Goal: Find specific page/section: Find specific page/section

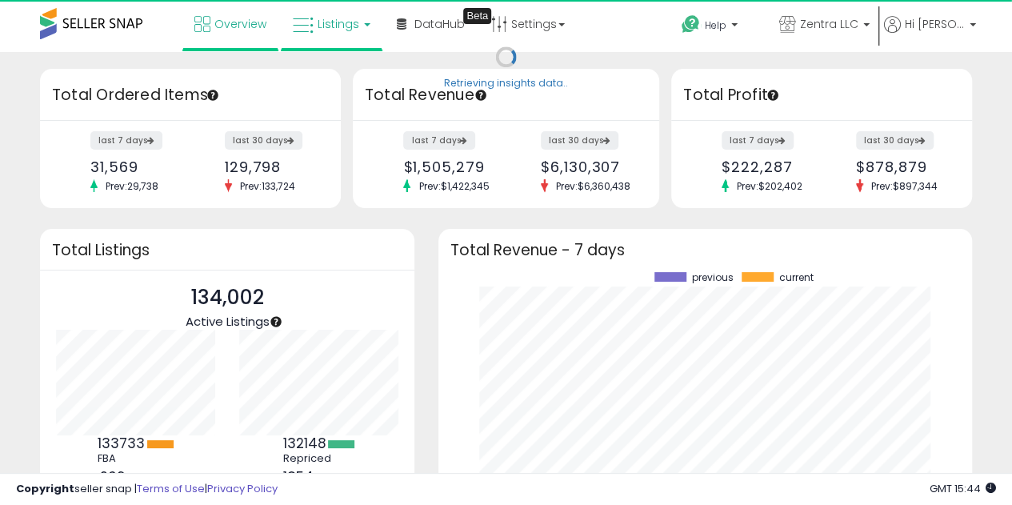
click at [321, 33] on link "Listings" at bounding box center [332, 24] width 102 height 48
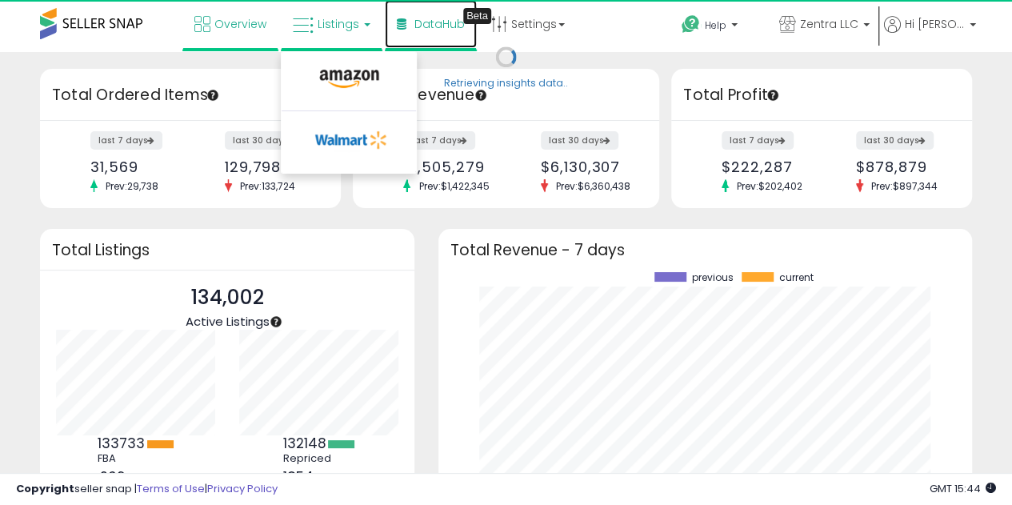
click at [458, 25] on span "DataHub" at bounding box center [440, 24] width 50 height 16
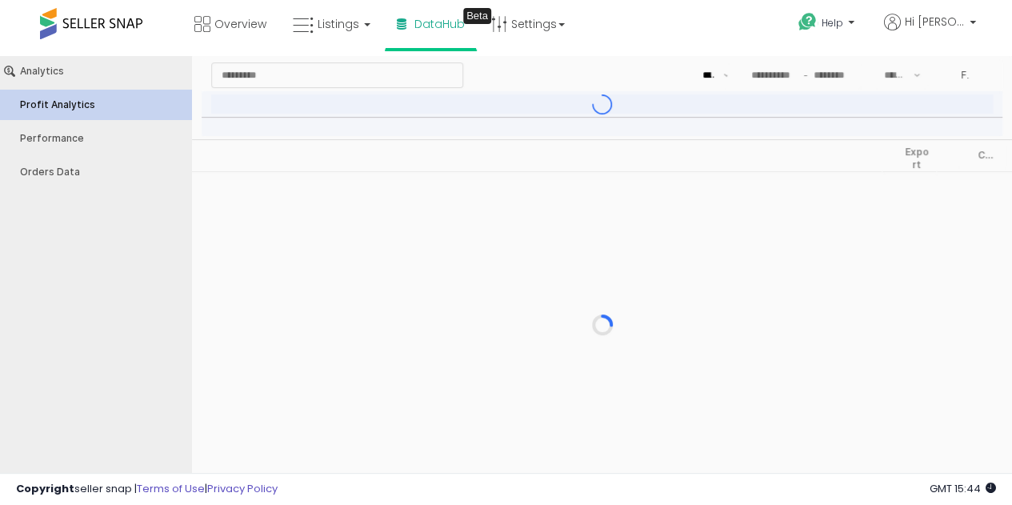
type input "***"
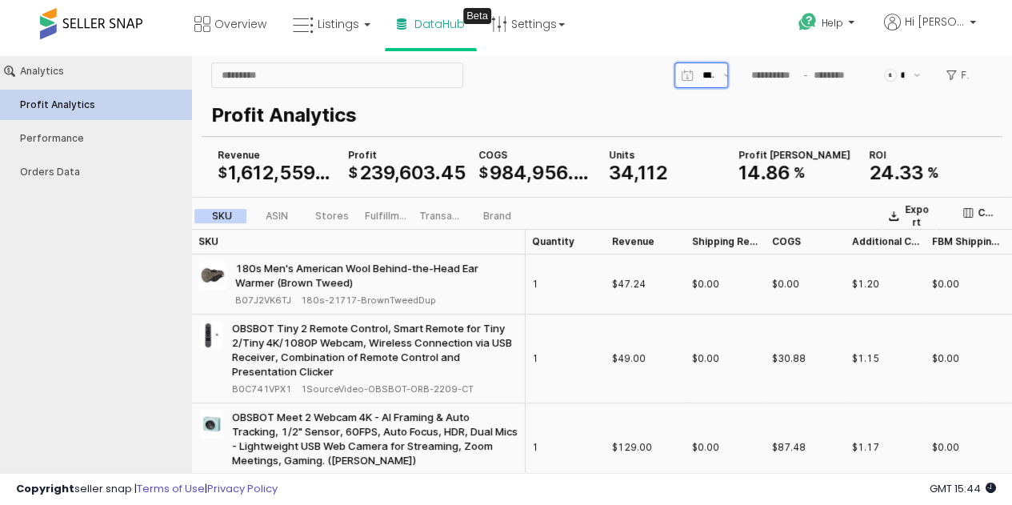
click at [716, 68] on div "App Frame" at bounding box center [705, 75] width 24 height 24
click at [916, 75] on icon "Show suggestions" at bounding box center [917, 75] width 6 height 3
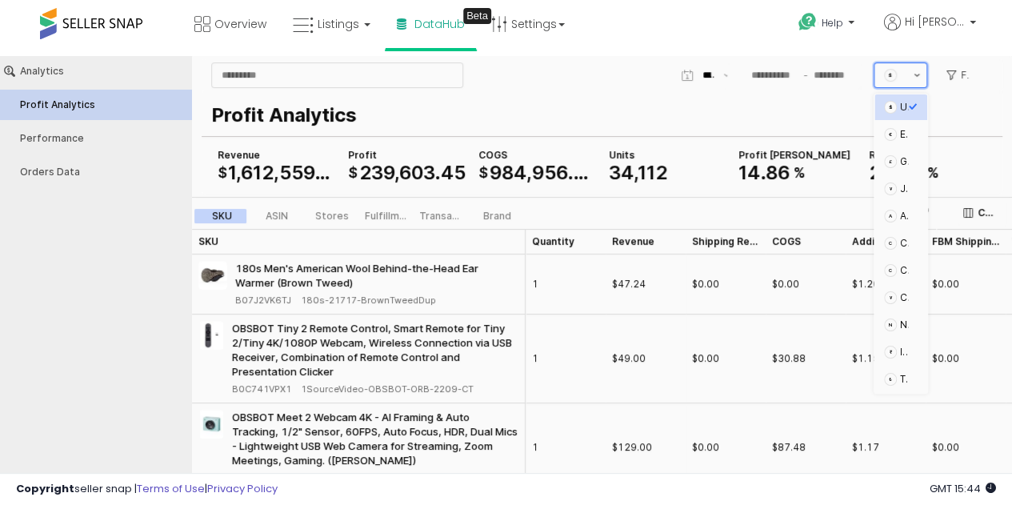
click at [916, 75] on icon "Show suggestions" at bounding box center [917, 75] width 6 height 3
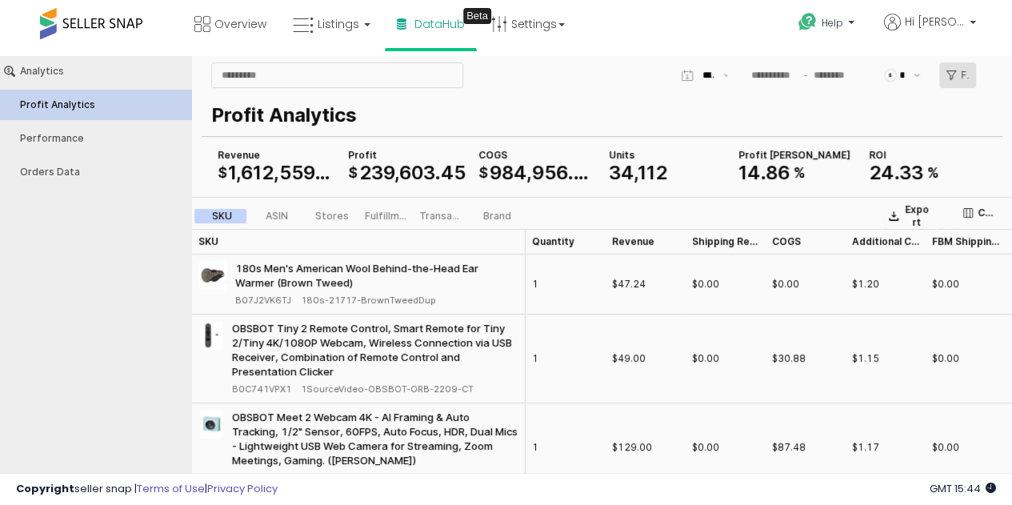
click at [966, 74] on p "Filters" at bounding box center [965, 75] width 8 height 13
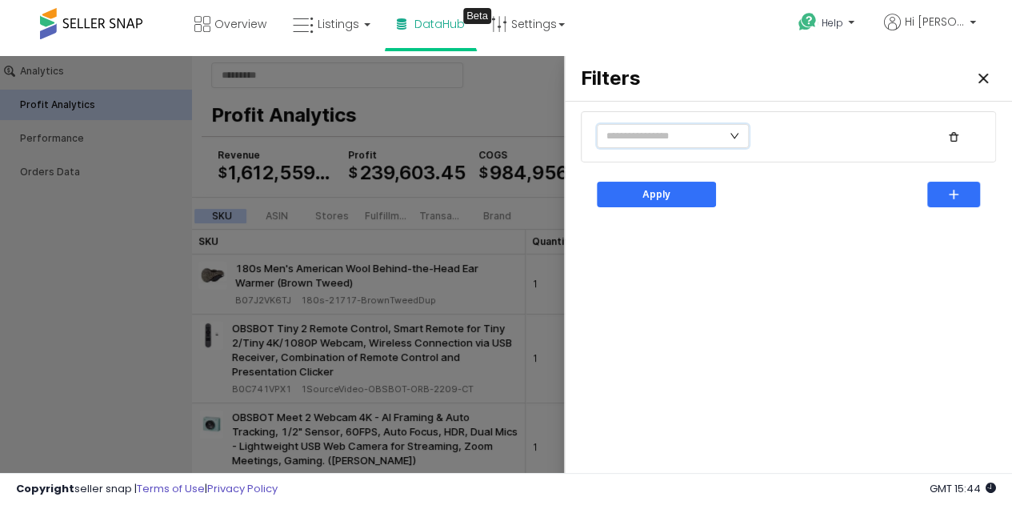
click at [733, 139] on icon "icon: down" at bounding box center [735, 136] width 10 height 10
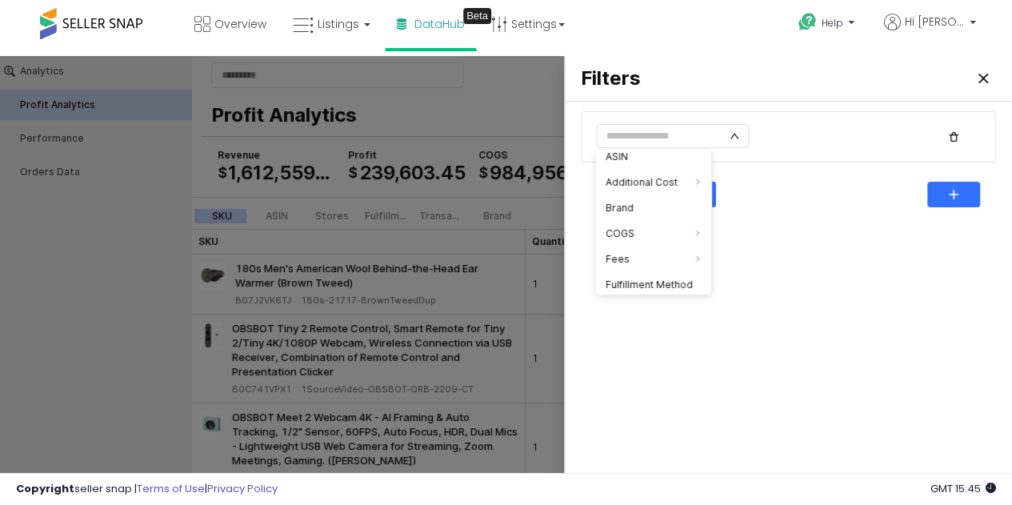
scroll to position [0, 0]
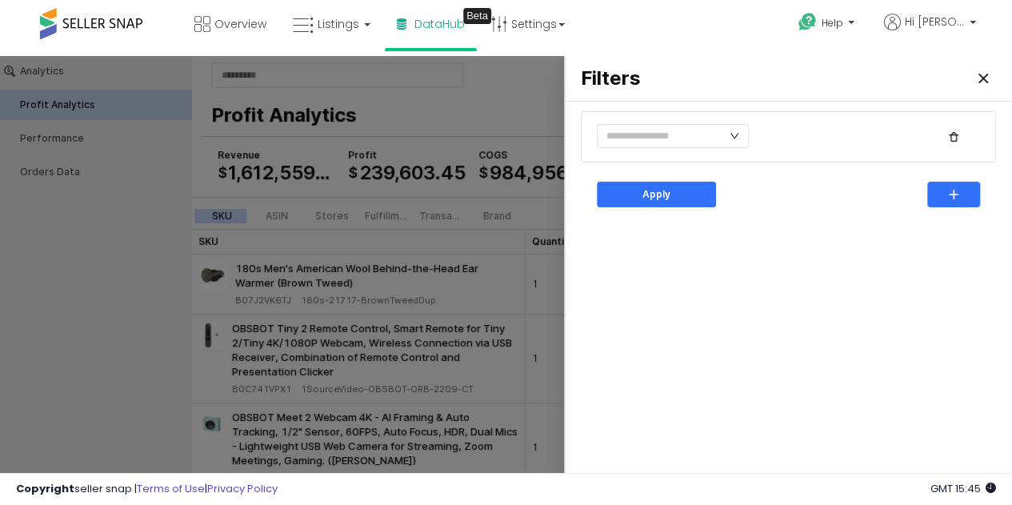
click at [826, 372] on div "Apply" at bounding box center [789, 306] width 428 height 396
click at [137, 276] on div at bounding box center [506, 283] width 1012 height 455
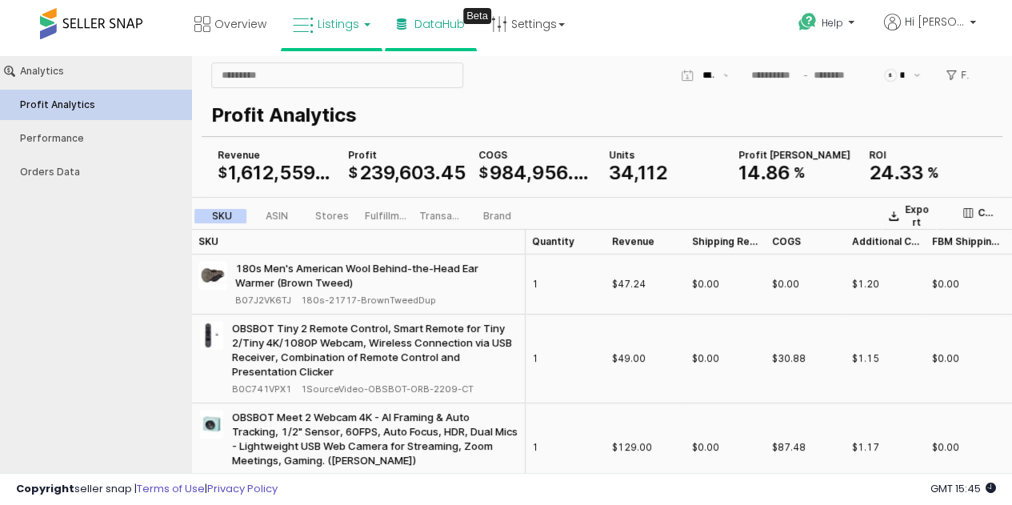
click at [312, 14] on link "Listings" at bounding box center [332, 24] width 102 height 48
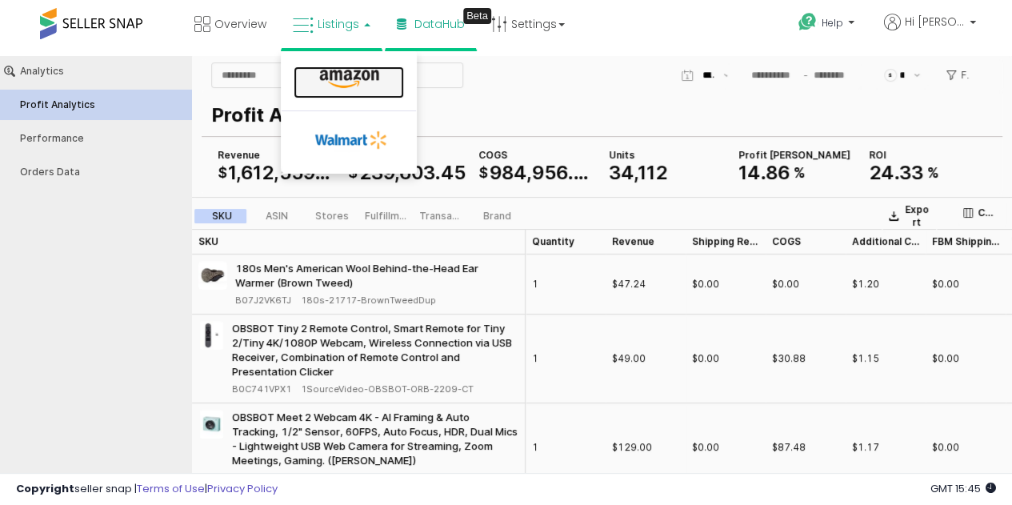
click at [359, 91] on link at bounding box center [349, 82] width 110 height 32
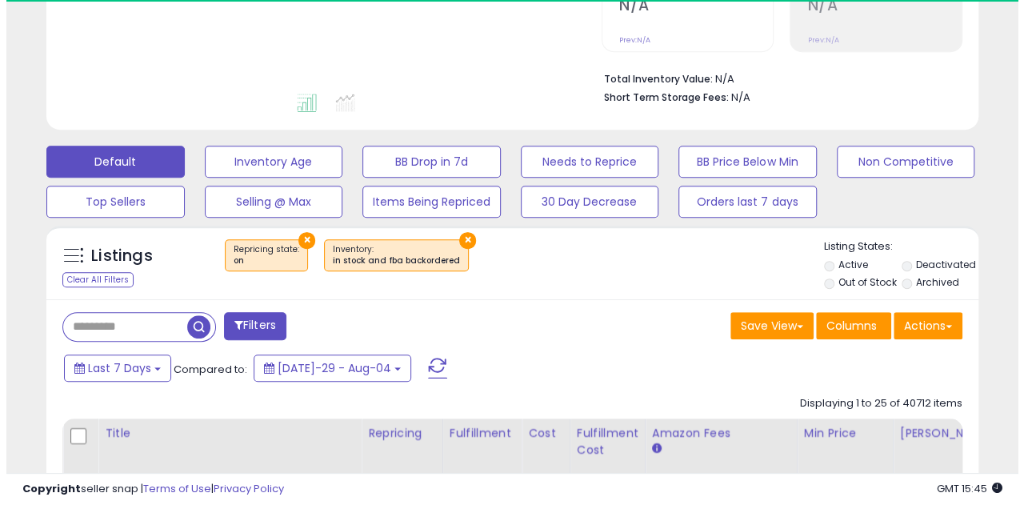
scroll to position [363, 0]
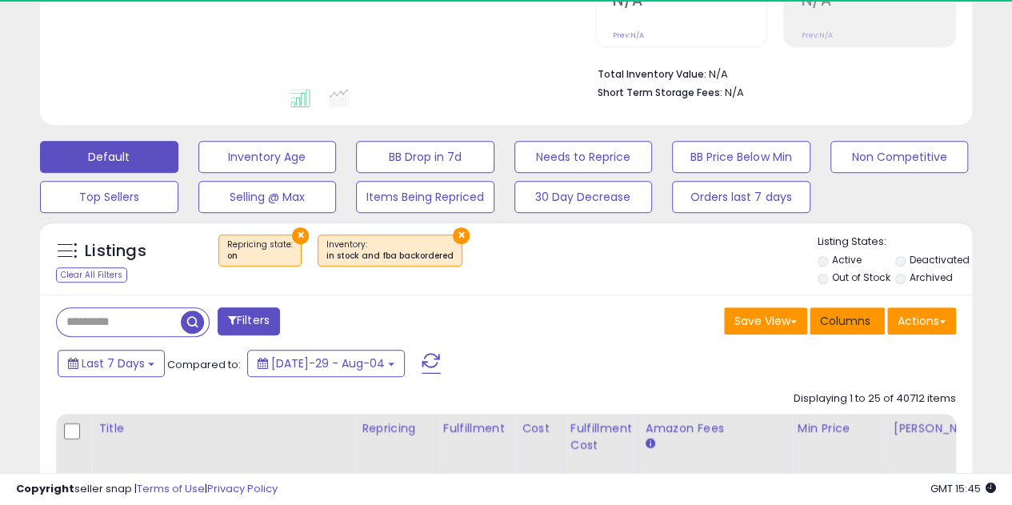
click at [852, 321] on span "Columns" at bounding box center [845, 321] width 50 height 16
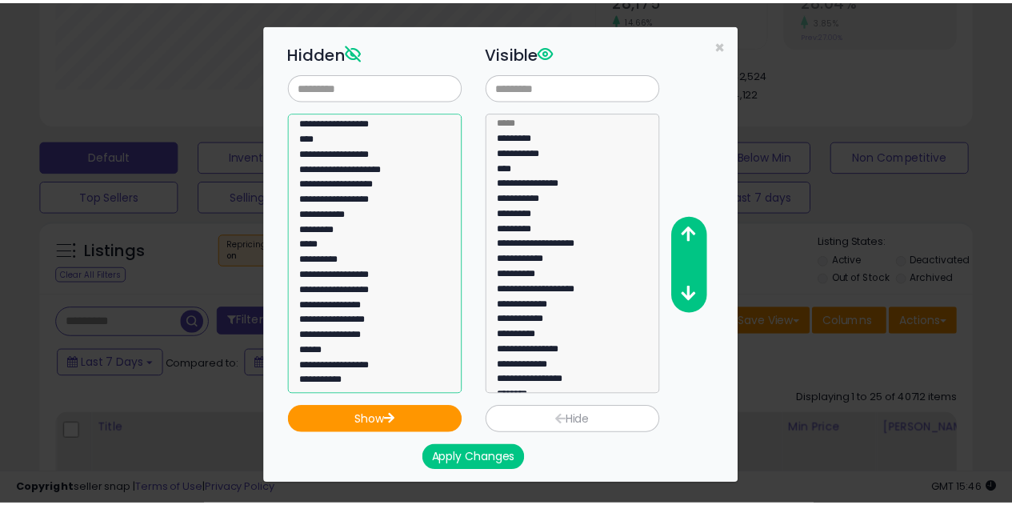
scroll to position [0, 0]
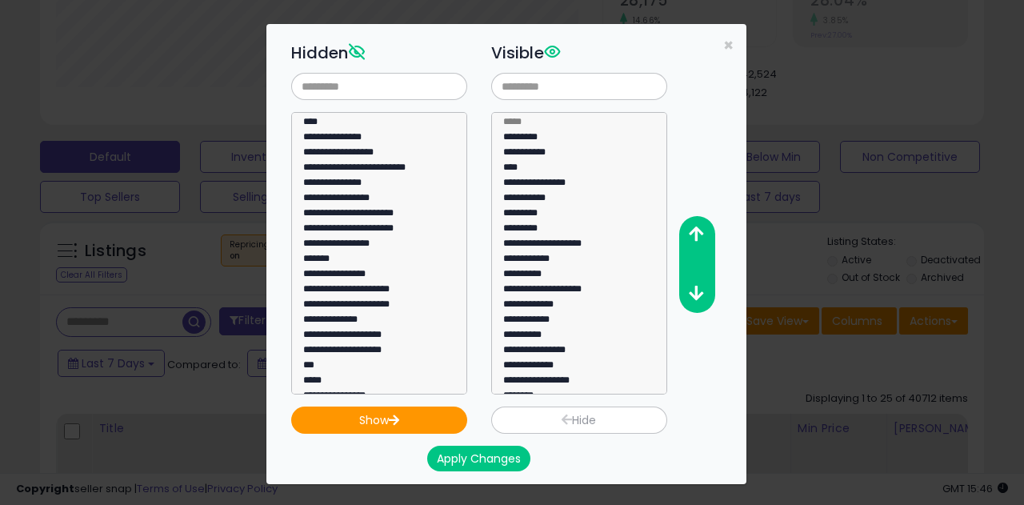
click at [844, 84] on div "**********" at bounding box center [512, 252] width 1024 height 505
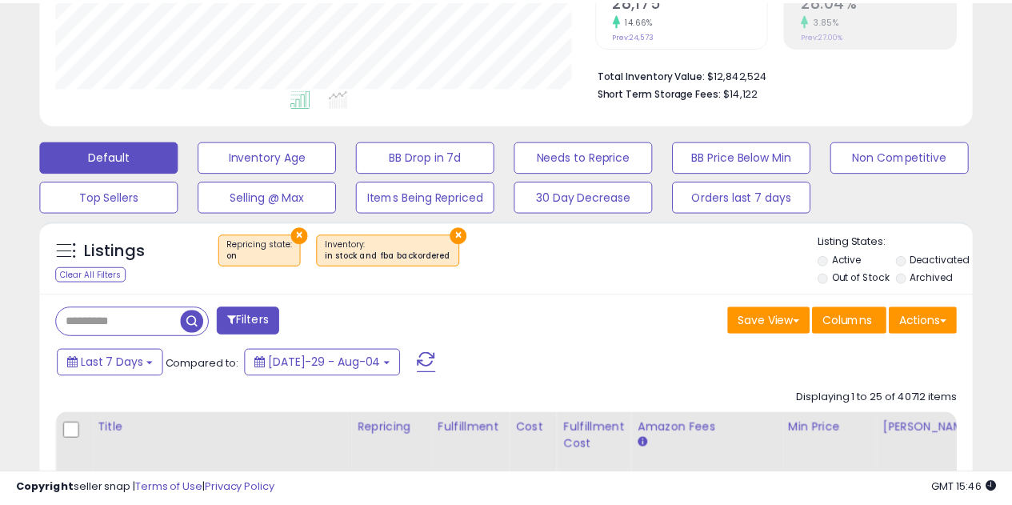
scroll to position [800038, 799827]
